Goal: Task Accomplishment & Management: Use online tool/utility

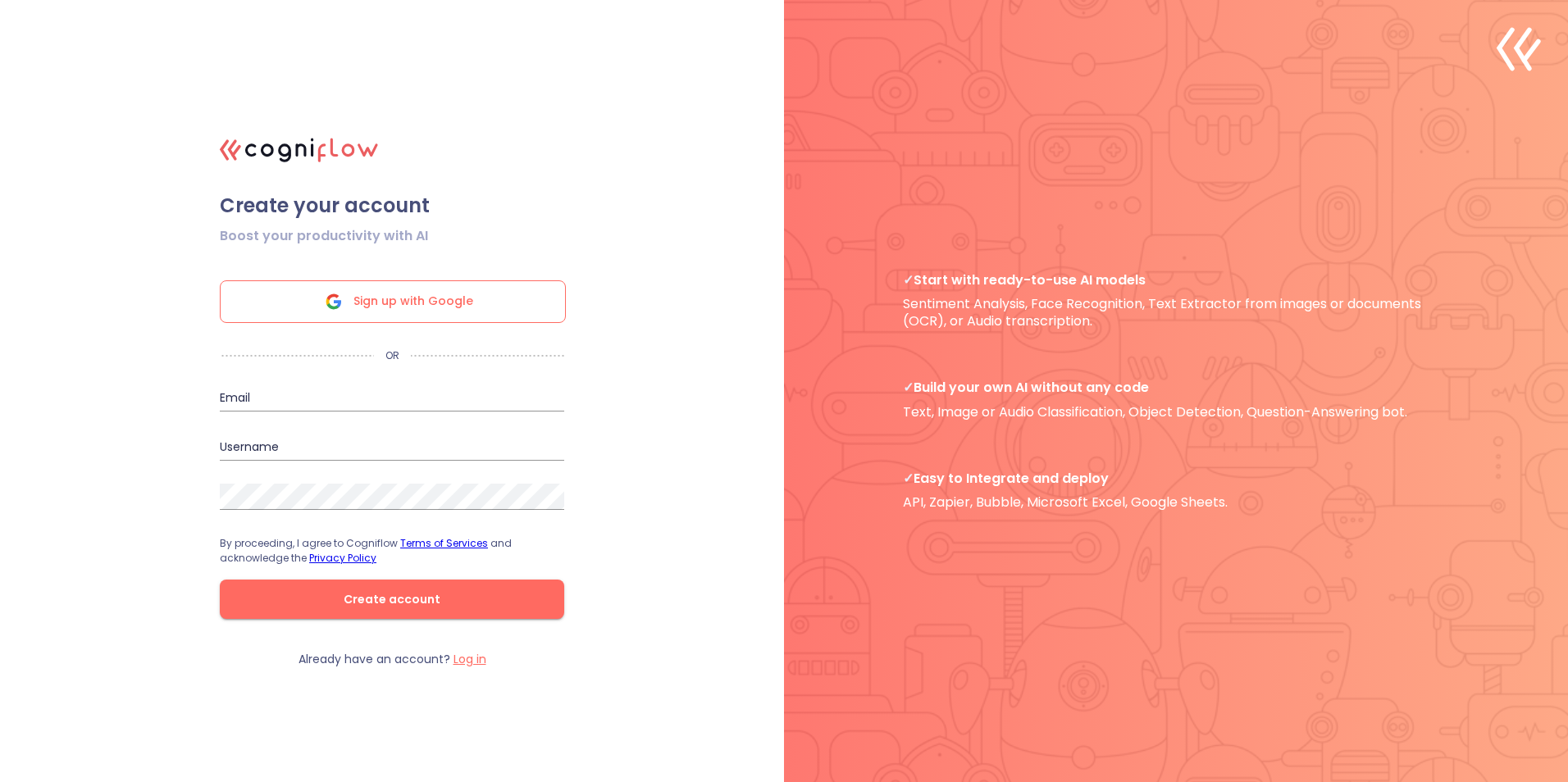
click at [394, 303] on span "Sign up with Google" at bounding box center [414, 301] width 120 height 41
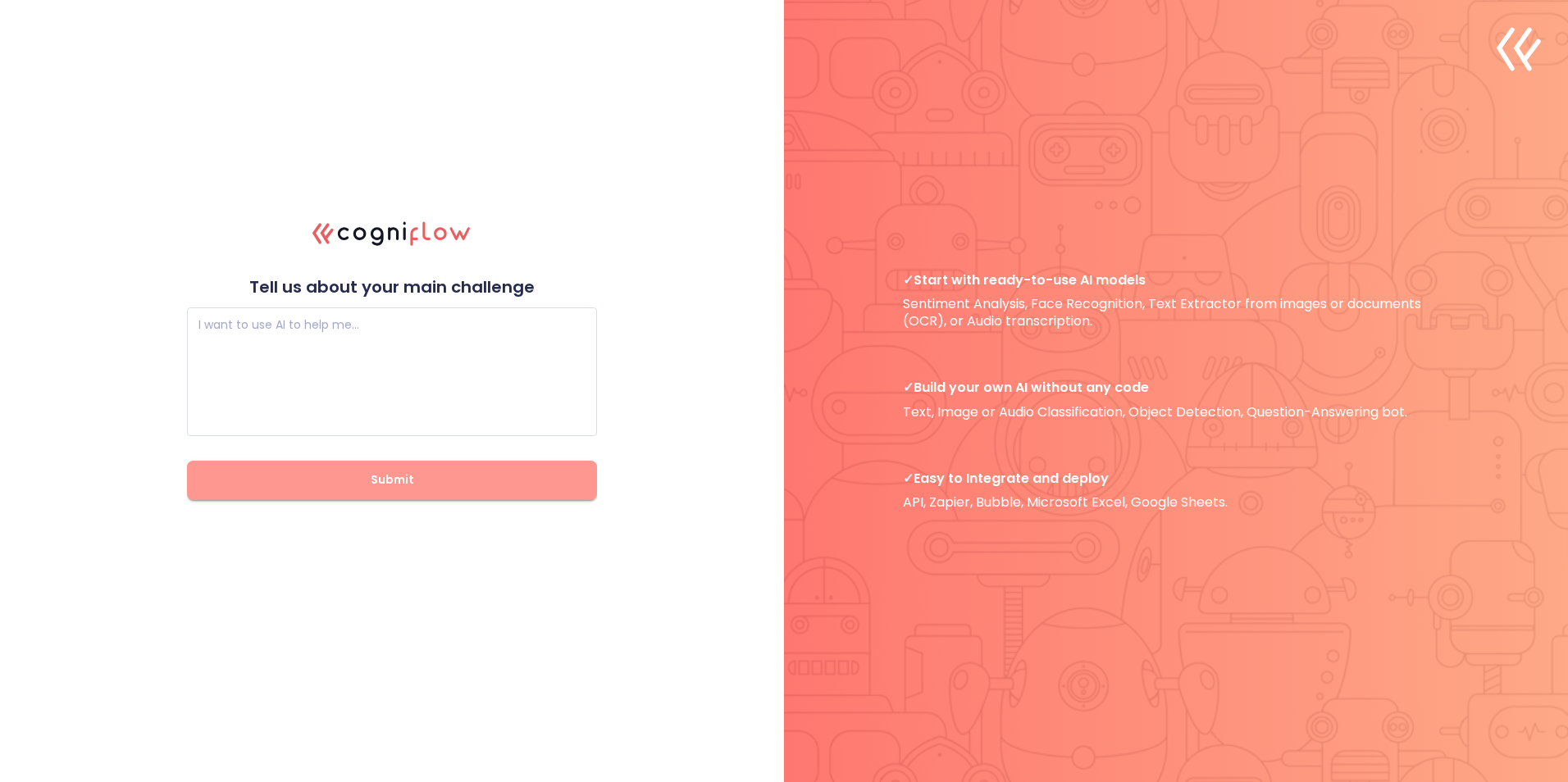
click at [430, 474] on span "Submit" at bounding box center [392, 480] width 358 height 20
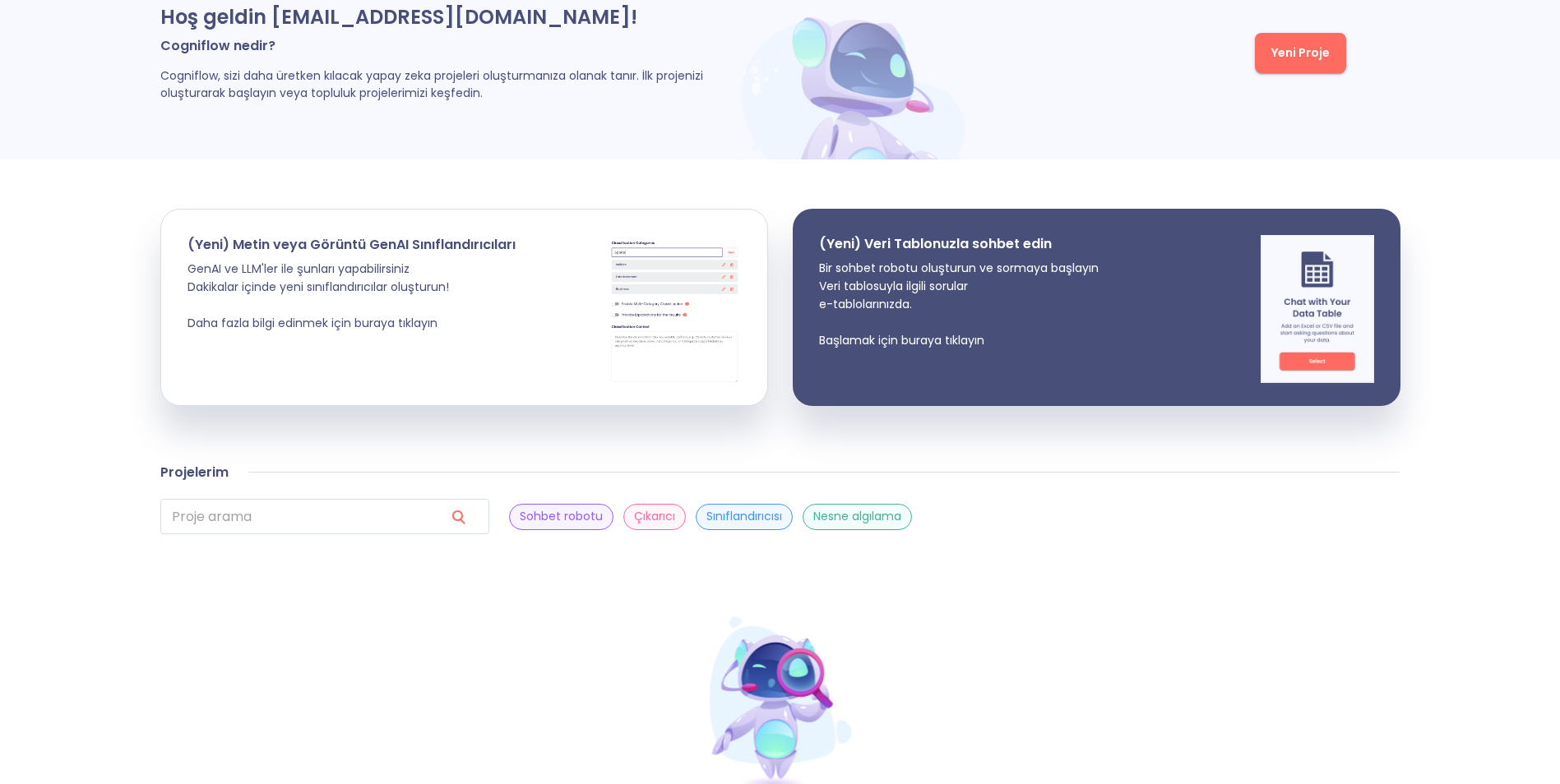
scroll to position [265, 0]
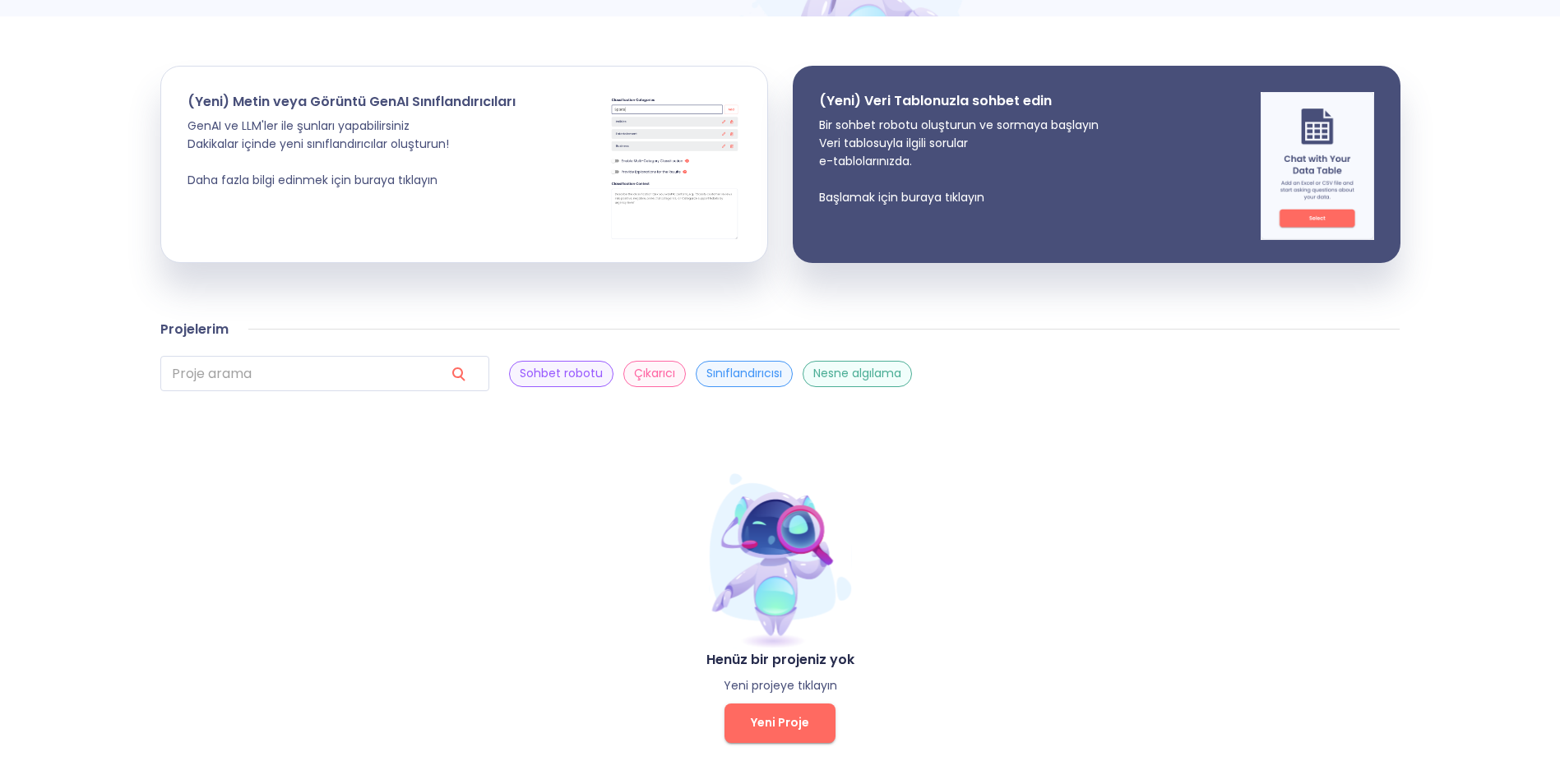
click at [772, 729] on span "Yeni Proje" at bounding box center [780, 723] width 58 height 20
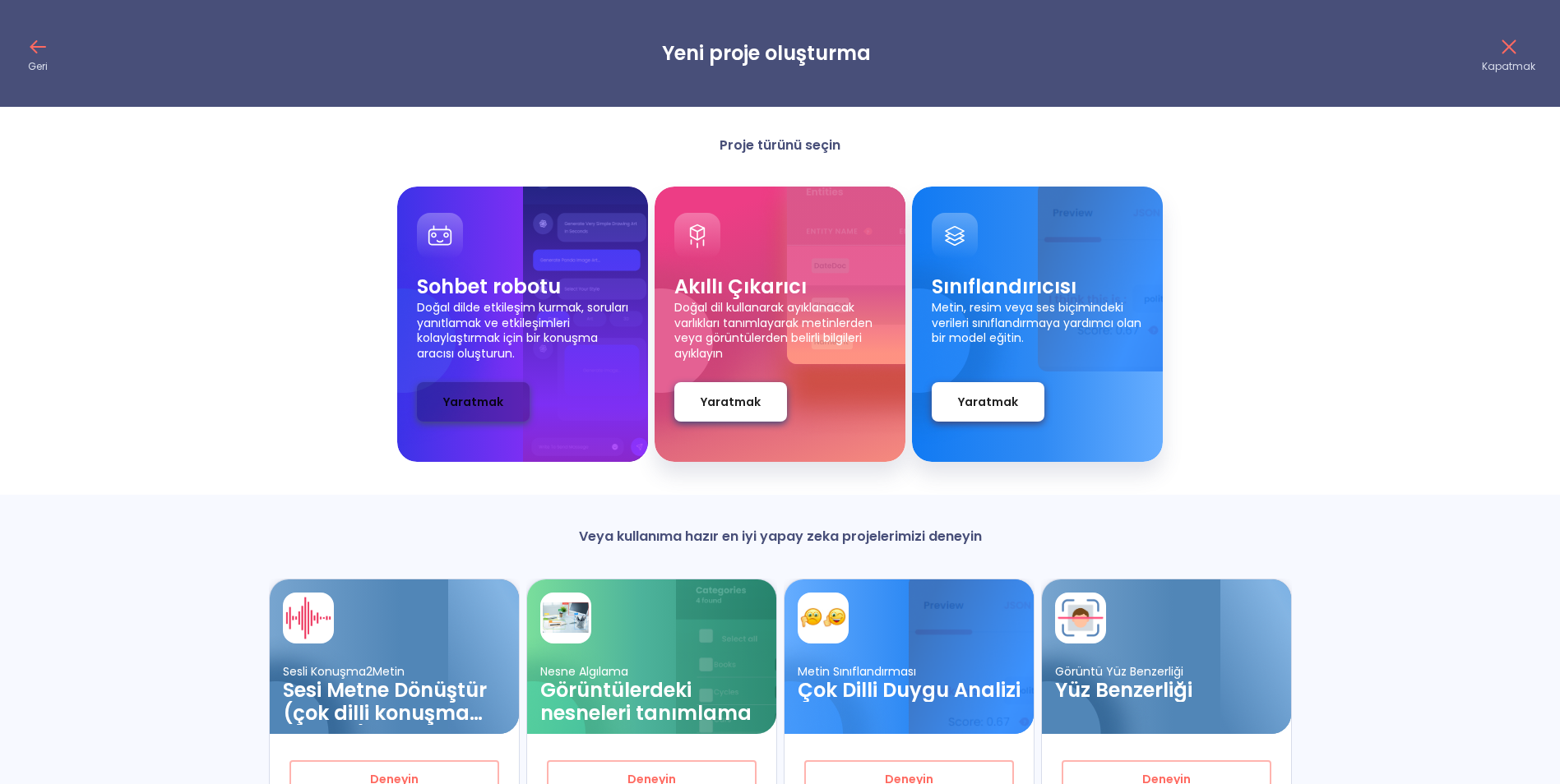
click at [467, 405] on span "Yaratmak" at bounding box center [473, 402] width 60 height 20
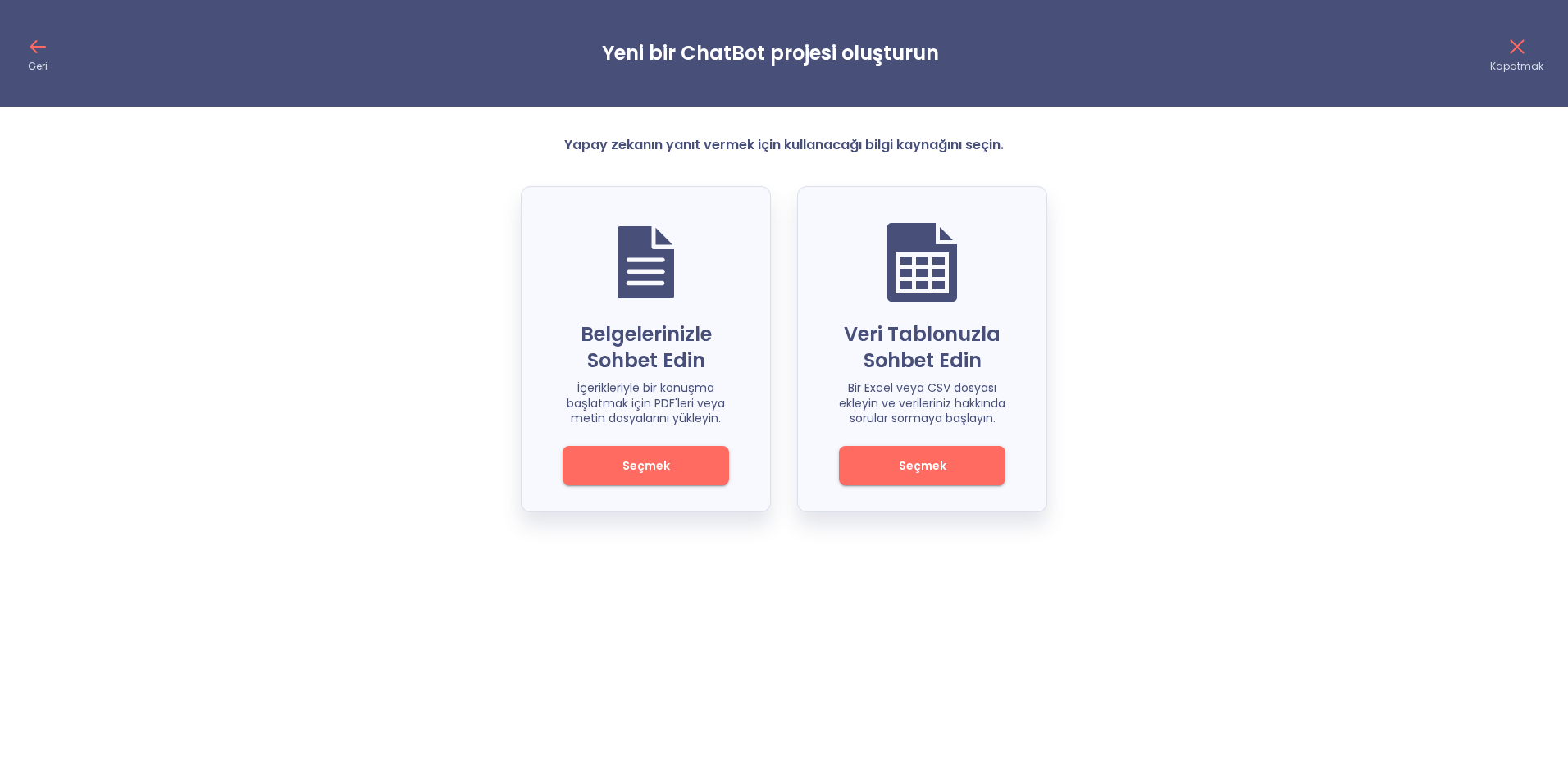
click at [637, 462] on span "Seçmek" at bounding box center [645, 465] width 110 height 20
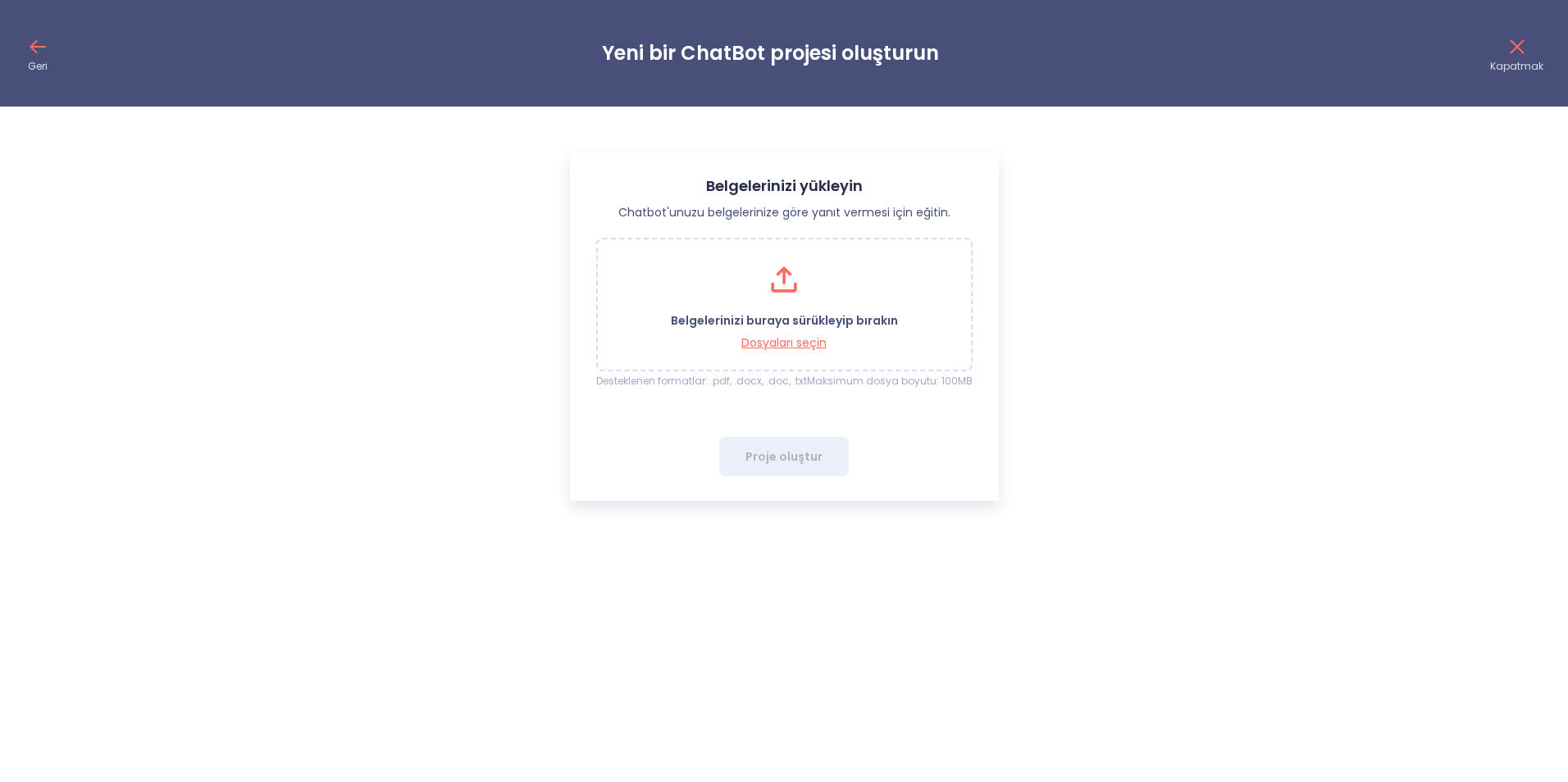
click at [33, 49] on icon at bounding box center [34, 47] width 6 height 12
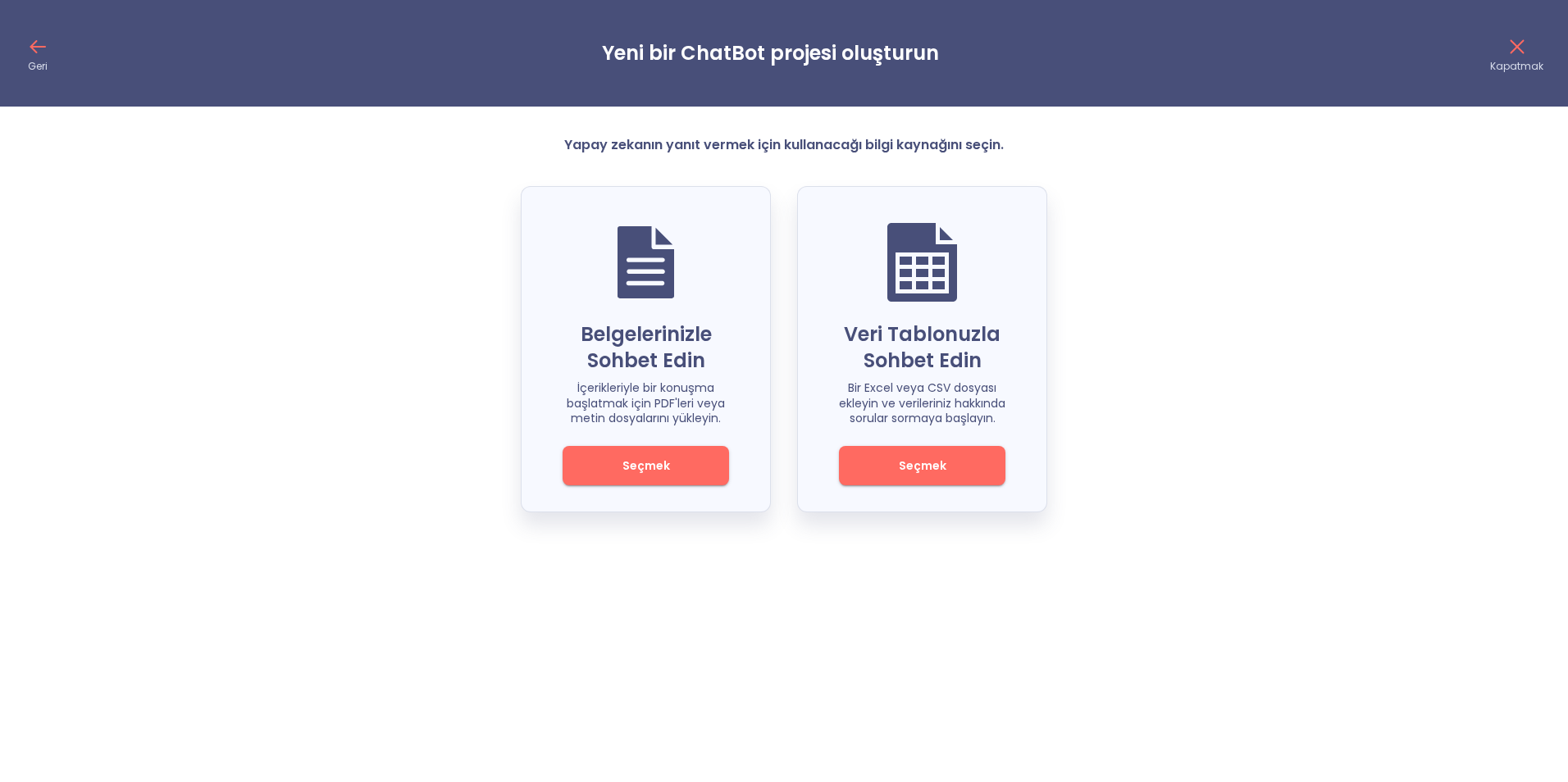
click at [925, 477] on span "Seçmek" at bounding box center [922, 465] width 110 height 20
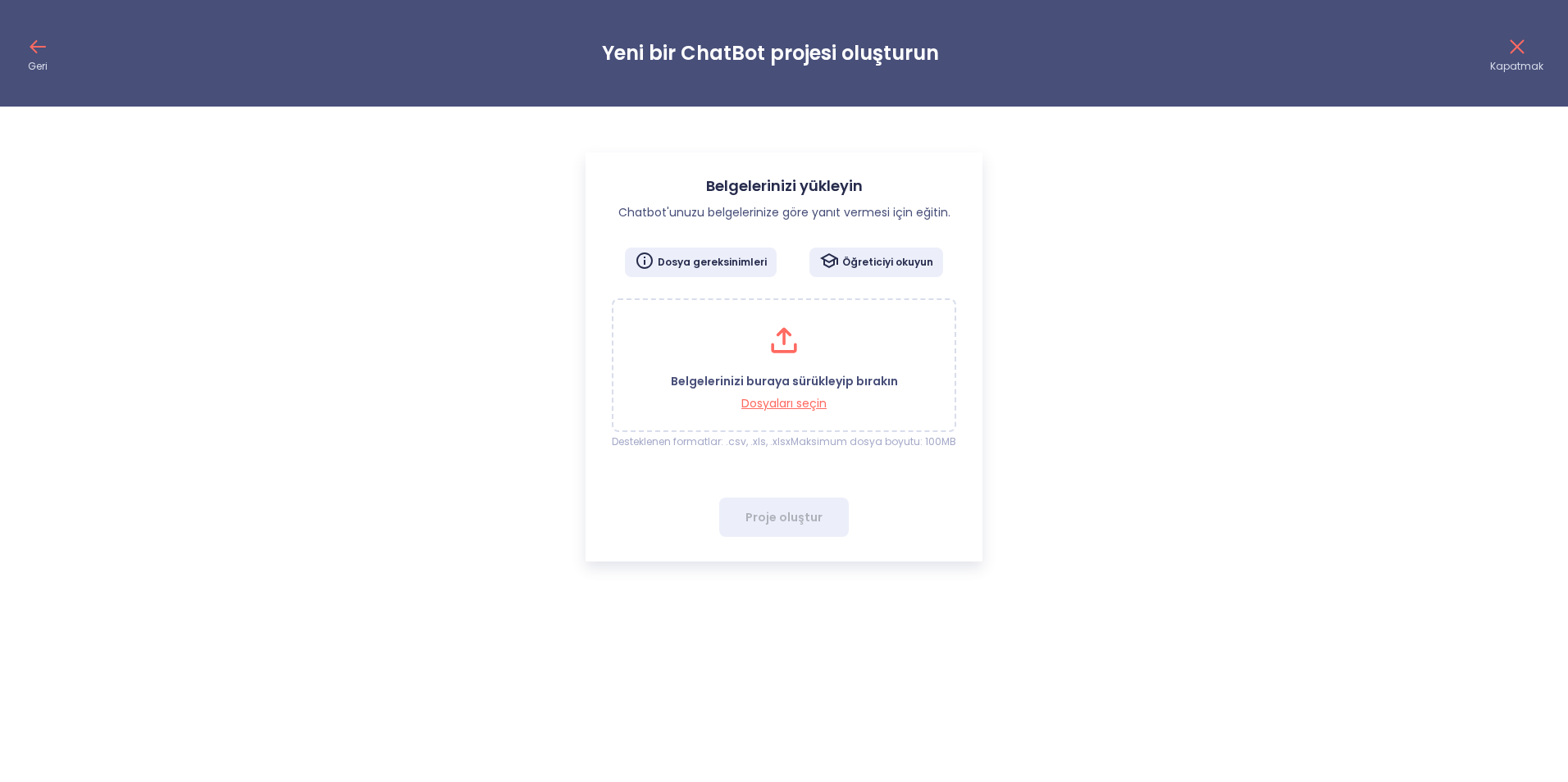
click at [33, 60] on p "Geri" at bounding box center [38, 67] width 19 height 14
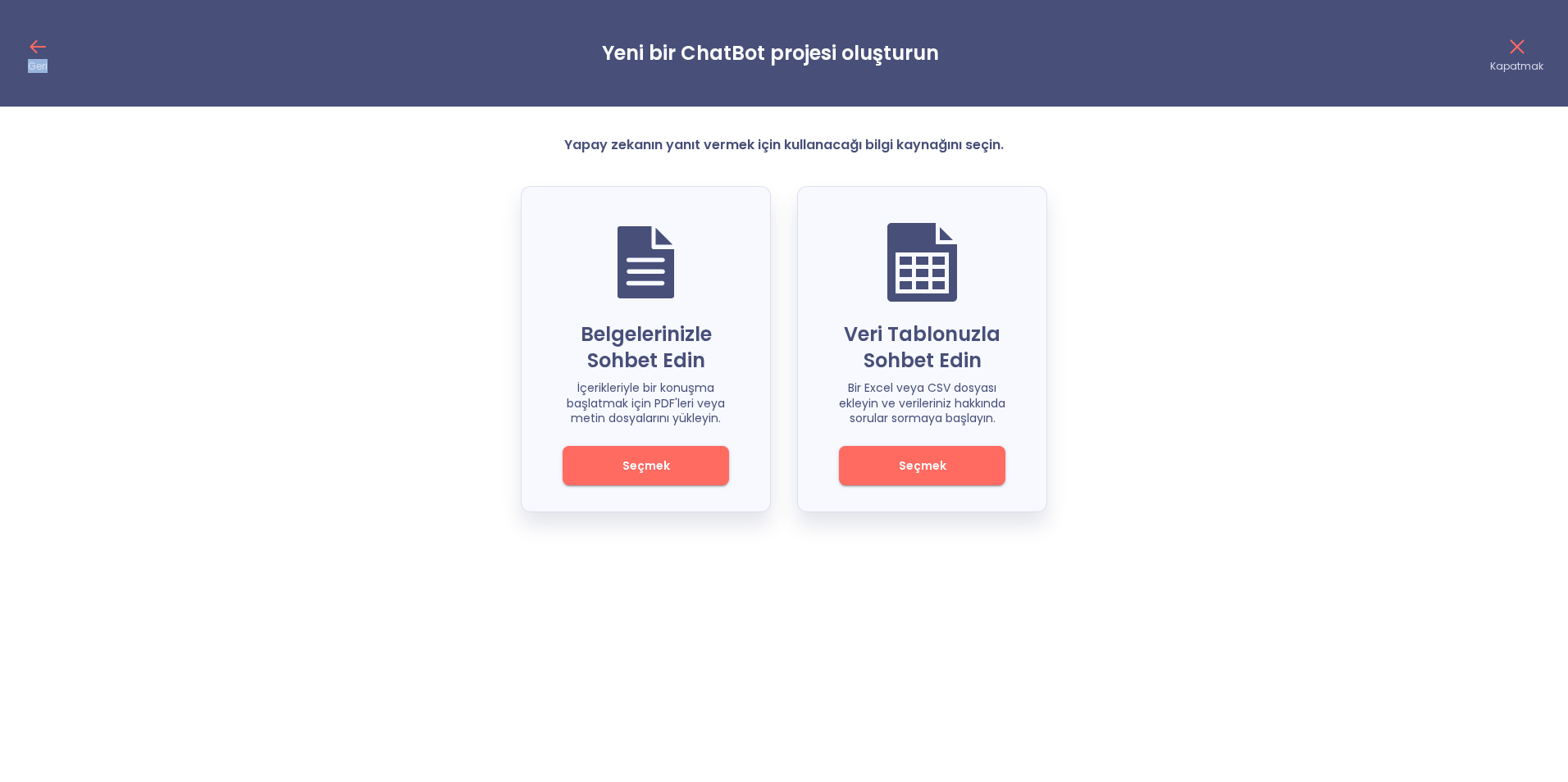
click at [33, 60] on p "Geri" at bounding box center [38, 67] width 19 height 14
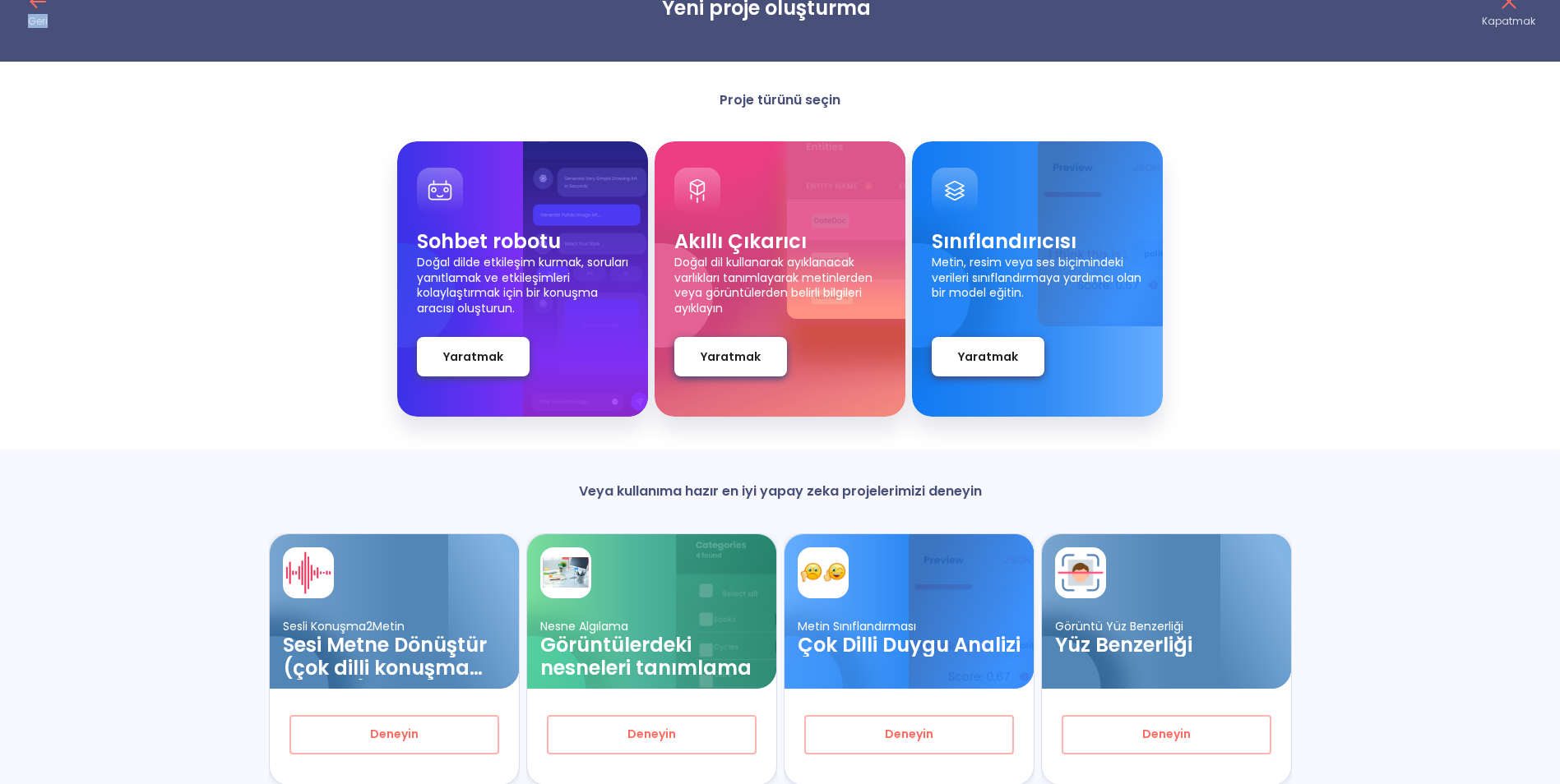
scroll to position [110, 0]
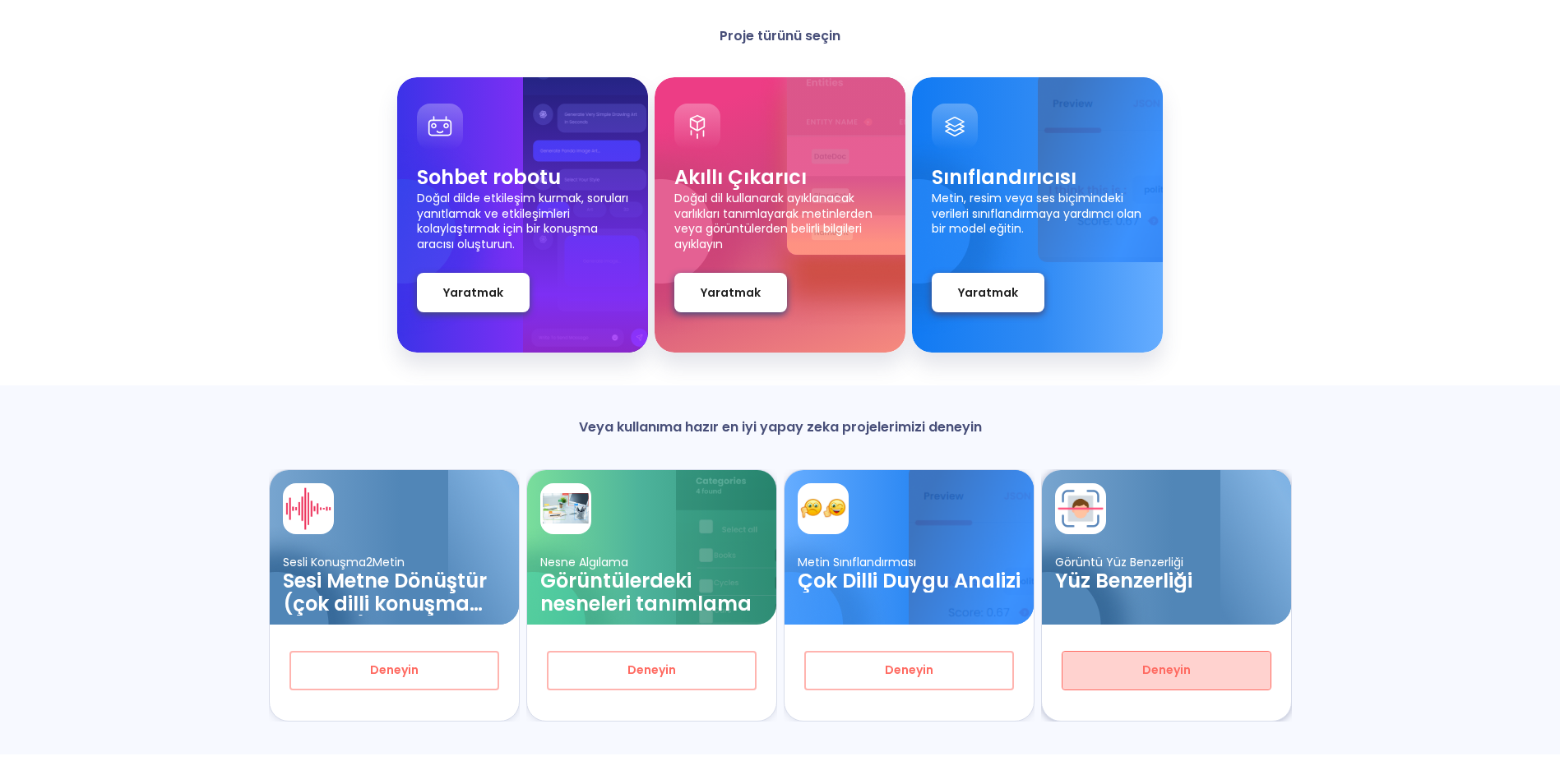
click at [1182, 660] on button "Deneyin" at bounding box center [1166, 670] width 210 height 40
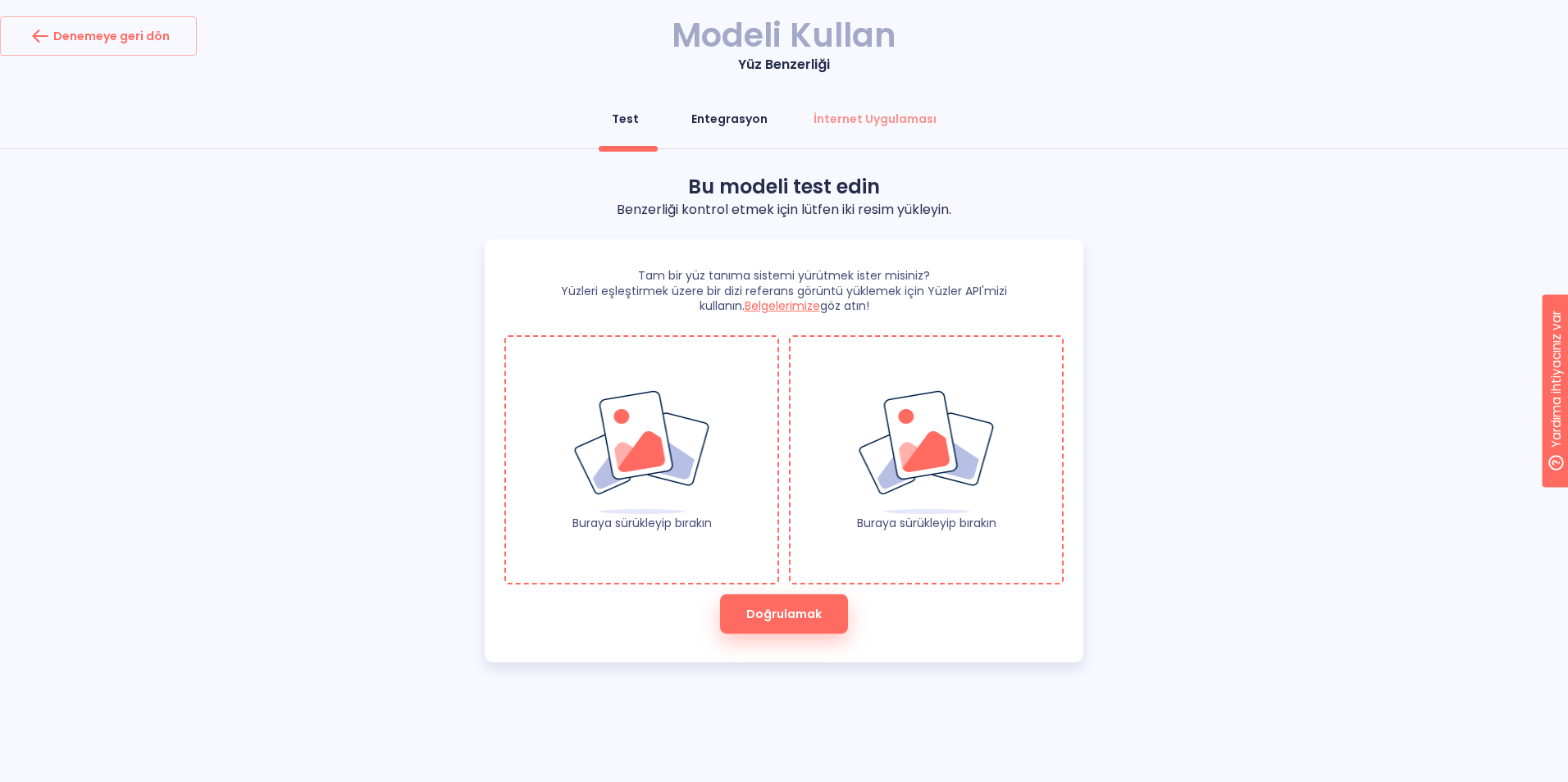
click at [746, 119] on font "Entegrasyon" at bounding box center [729, 118] width 77 height 16
